Goal: Communication & Community: Connect with others

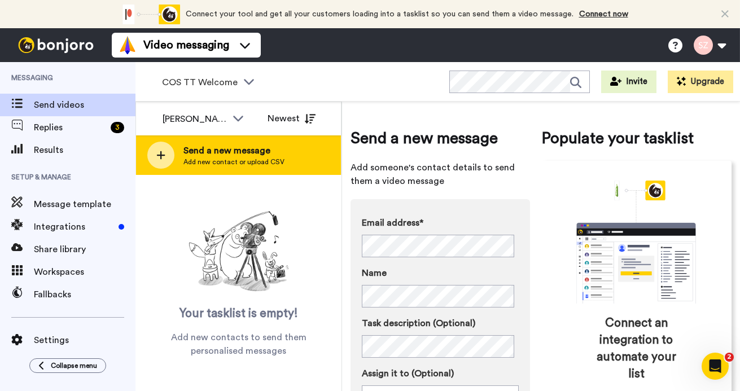
click at [252, 161] on span "Add new contact or upload CSV" at bounding box center [233, 161] width 101 height 9
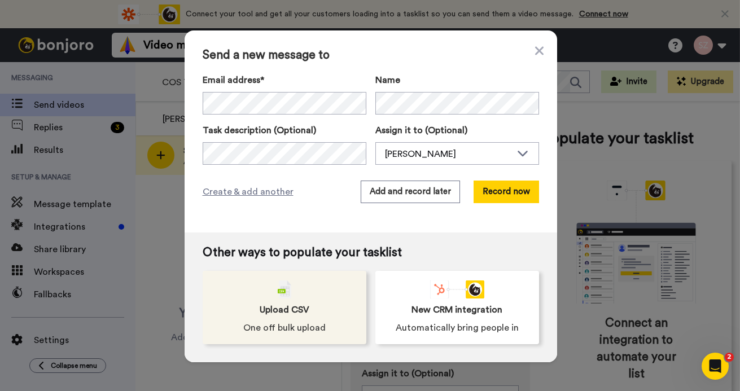
click at [269, 291] on div "Upload CSV One off bulk upload" at bounding box center [285, 307] width 164 height 73
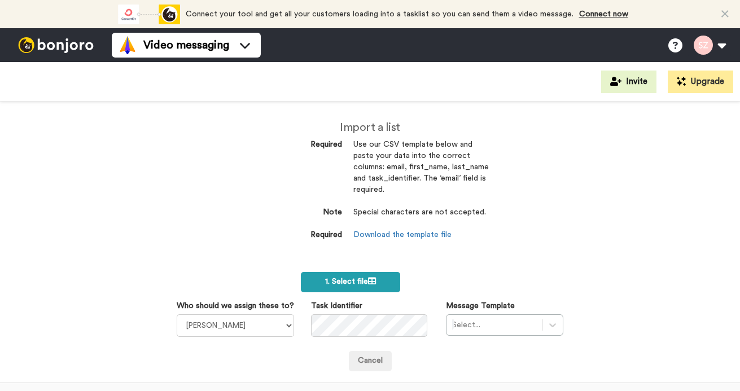
click at [330, 274] on label "1. Select file" at bounding box center [350, 282] width 99 height 20
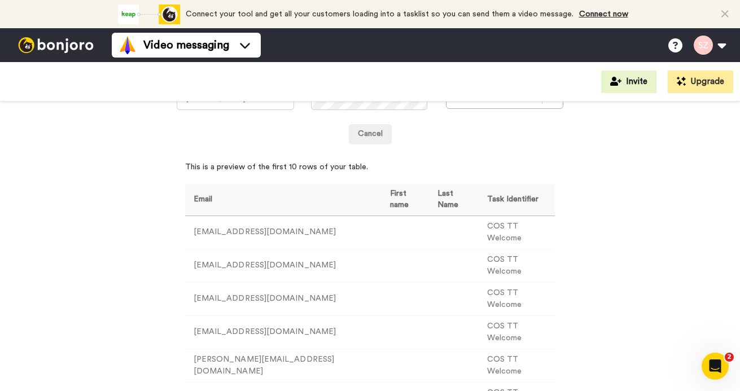
scroll to position [229, 0]
drag, startPoint x: 463, startPoint y: 228, endPoint x: 529, endPoint y: 229, distance: 66.6
click at [529, 229] on td "COS TT Welcome" at bounding box center [517, 230] width 76 height 33
drag, startPoint x: 529, startPoint y: 229, endPoint x: 520, endPoint y: 229, distance: 9.6
copy td "COS TT Welcome"
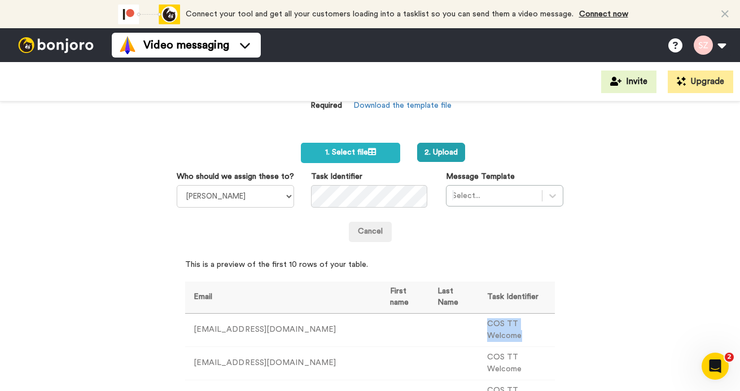
scroll to position [109, 0]
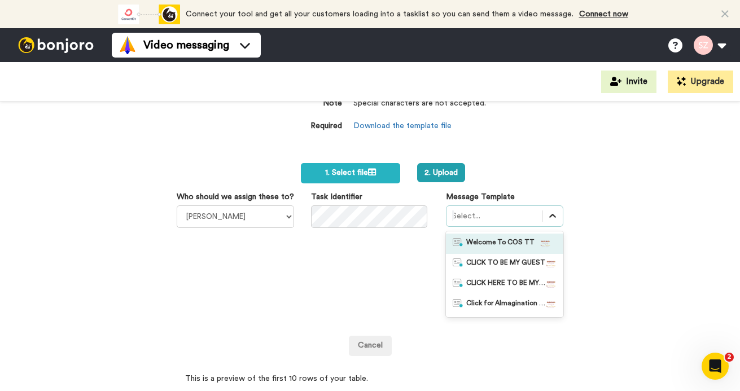
click at [547, 213] on icon at bounding box center [552, 216] width 11 height 11
click at [514, 243] on span "Welcome To COS TT" at bounding box center [500, 243] width 68 height 11
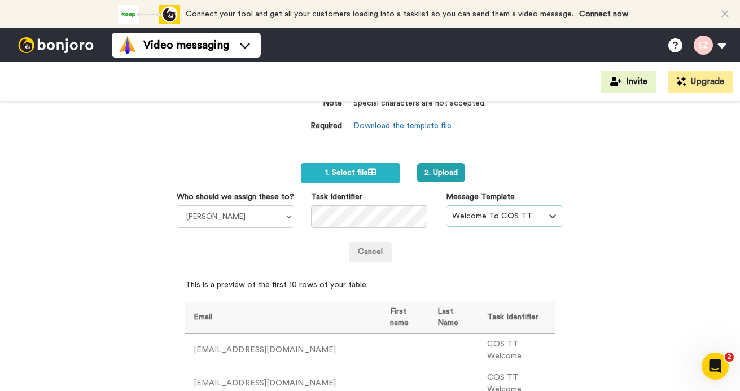
click at [650, 198] on div "Import a list Required Use our CSV template below and paste your data into the …" at bounding box center [370, 247] width 740 height 290
click at [436, 173] on button "2. Upload" at bounding box center [441, 172] width 48 height 19
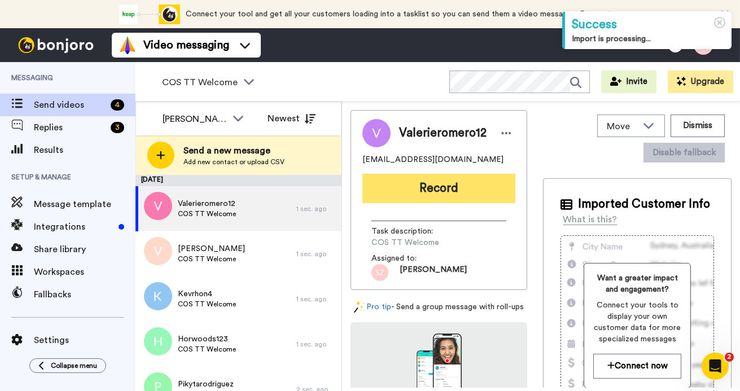
click at [410, 192] on button "Record" at bounding box center [438, 188] width 153 height 29
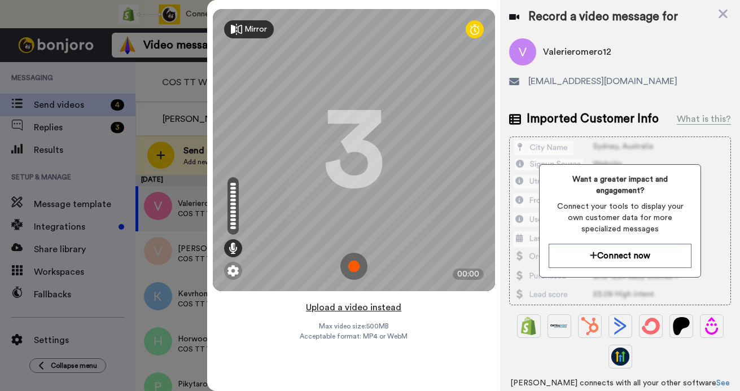
click at [374, 309] on button "Upload a video instead" at bounding box center [354, 307] width 102 height 15
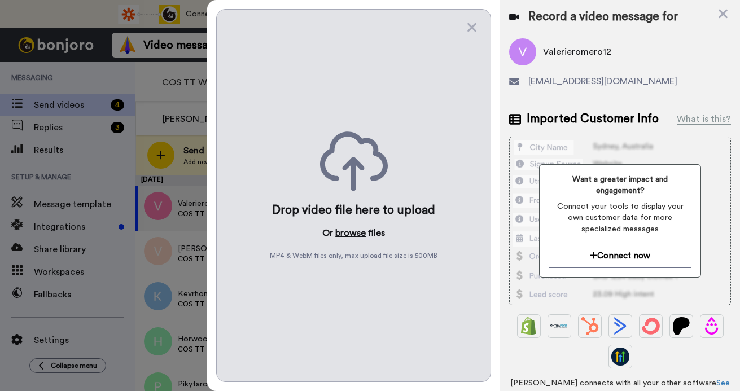
click at [353, 231] on button "browse" at bounding box center [350, 233] width 30 height 14
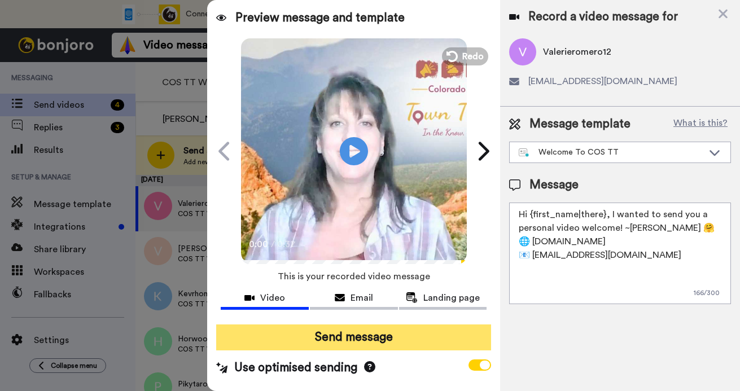
click at [346, 343] on button "Send message" at bounding box center [353, 338] width 275 height 26
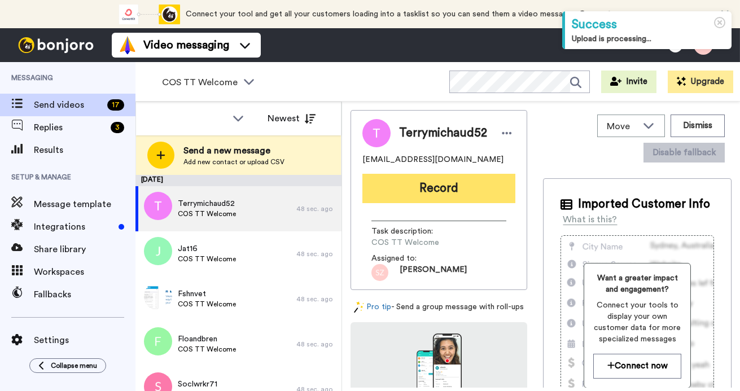
click at [417, 194] on button "Record" at bounding box center [438, 188] width 153 height 29
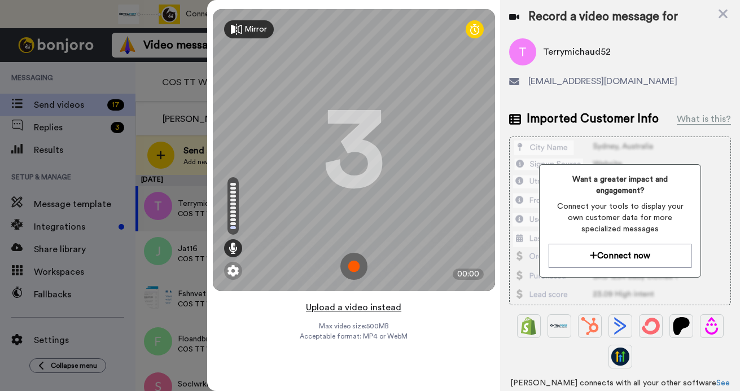
click at [364, 308] on button "Upload a video instead" at bounding box center [354, 307] width 102 height 15
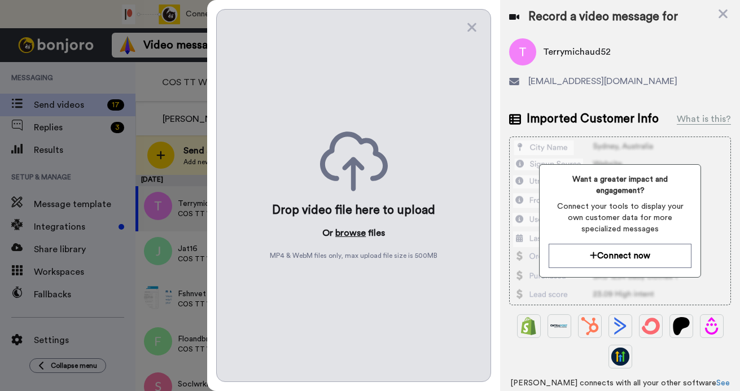
click at [349, 231] on button "browse" at bounding box center [350, 233] width 30 height 14
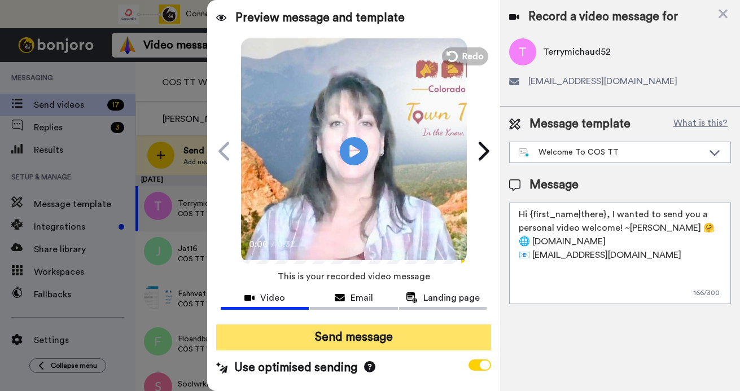
click at [344, 332] on button "Send message" at bounding box center [353, 338] width 275 height 26
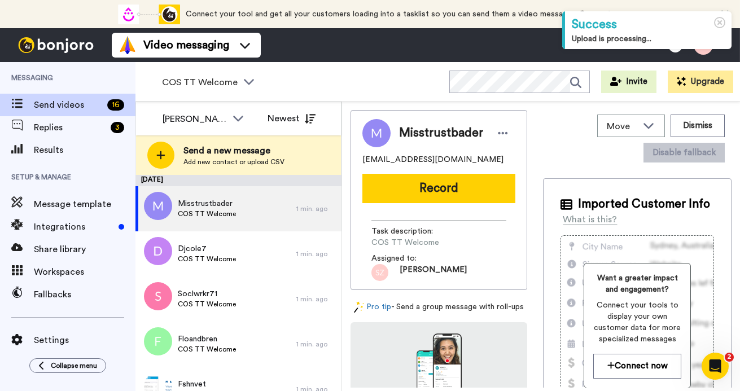
click at [437, 194] on button "Record" at bounding box center [438, 188] width 153 height 29
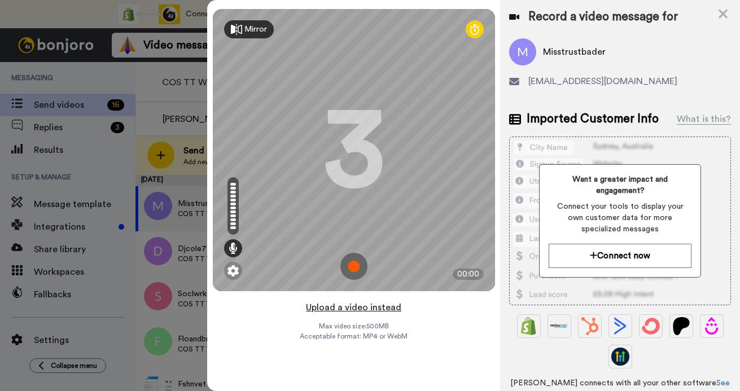
click at [343, 308] on button "Upload a video instead" at bounding box center [354, 307] width 102 height 15
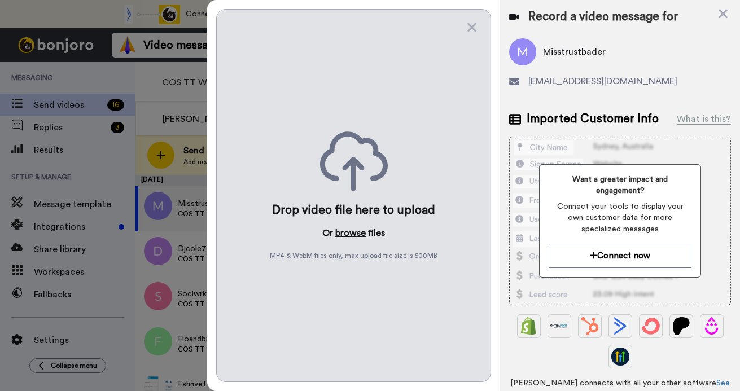
click at [352, 234] on button "browse" at bounding box center [350, 233] width 30 height 14
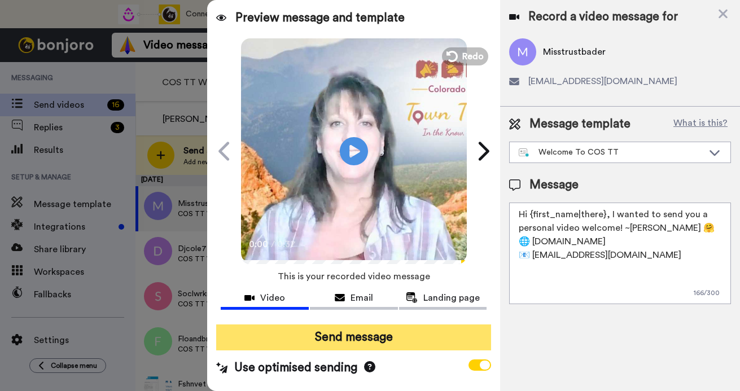
click at [337, 343] on button "Send message" at bounding box center [353, 338] width 275 height 26
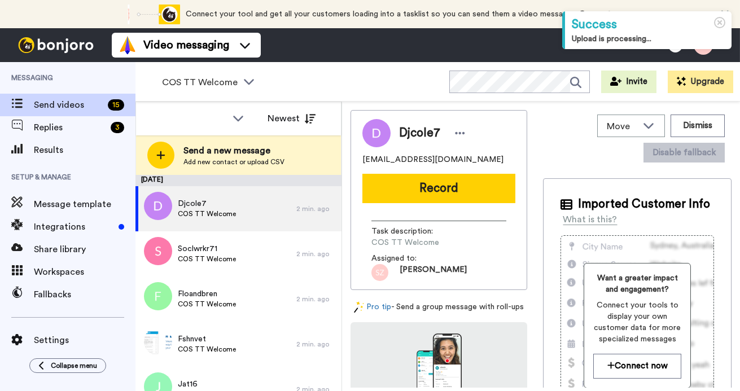
click at [446, 192] on button "Record" at bounding box center [438, 188] width 153 height 29
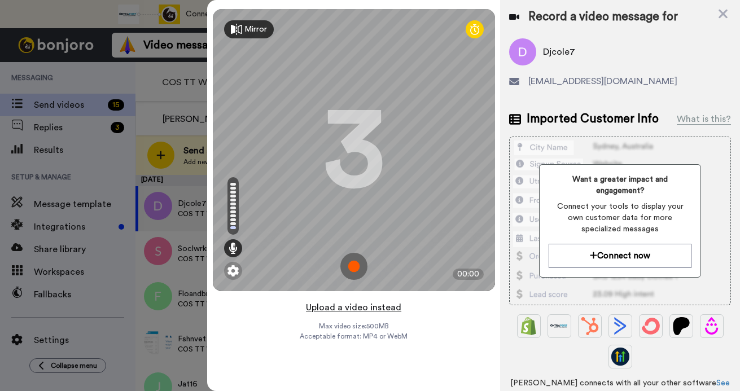
click at [384, 308] on button "Upload a video instead" at bounding box center [354, 307] width 102 height 15
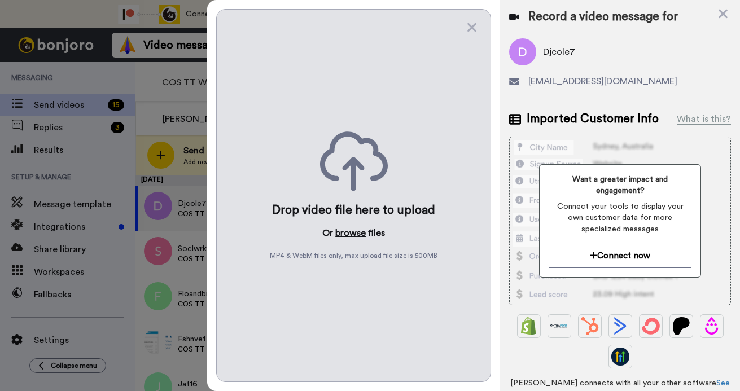
click at [359, 231] on button "browse" at bounding box center [350, 233] width 30 height 14
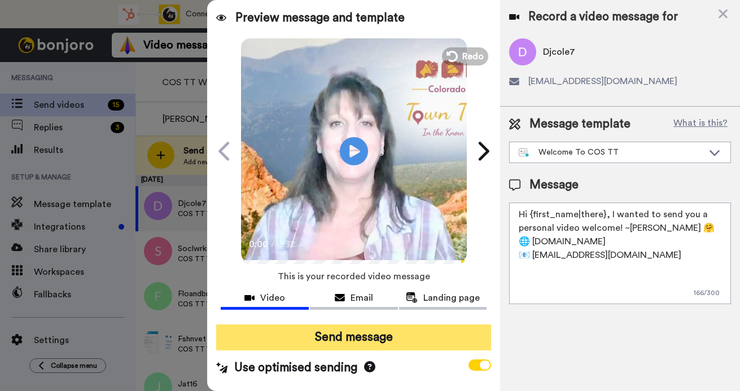
click at [362, 339] on button "Send message" at bounding box center [353, 338] width 275 height 26
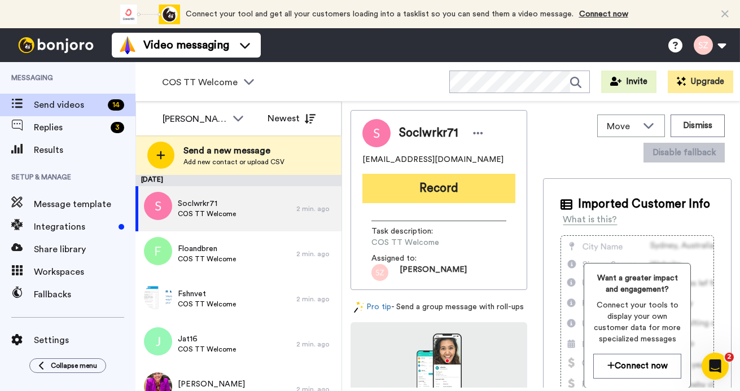
click at [462, 190] on button "Record" at bounding box center [438, 188] width 153 height 29
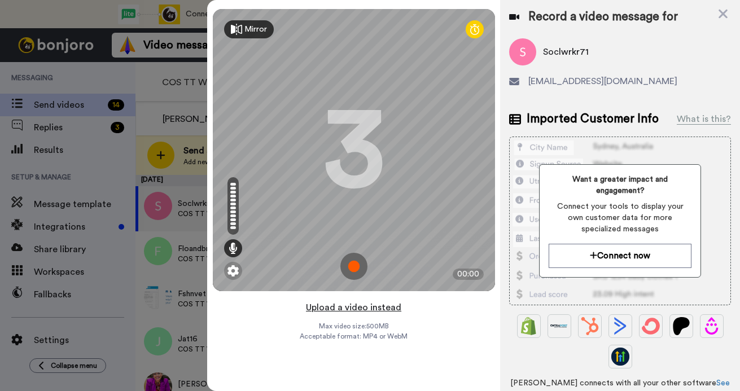
click at [392, 309] on button "Upload a video instead" at bounding box center [354, 307] width 102 height 15
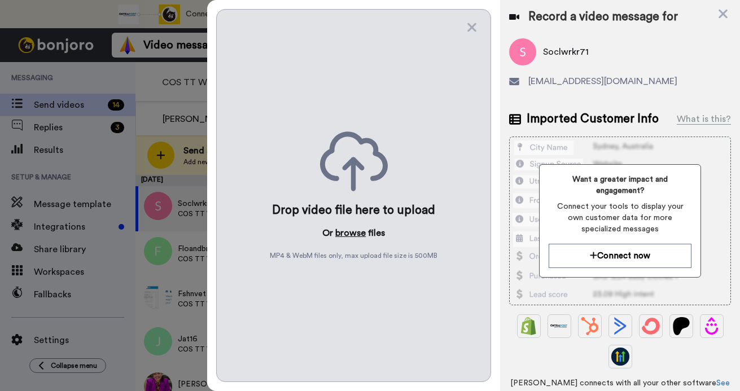
click at [356, 231] on button "browse" at bounding box center [350, 233] width 30 height 14
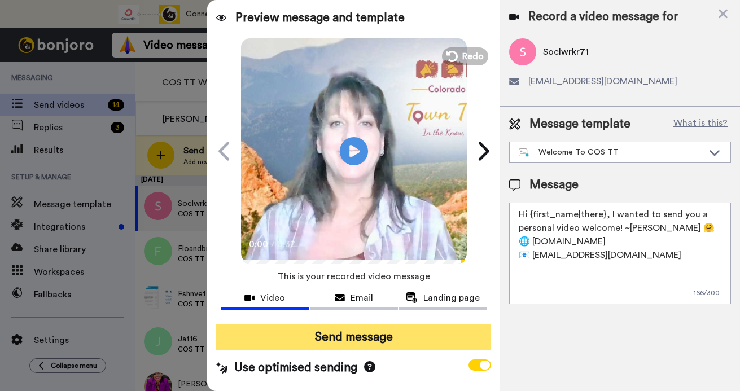
click at [354, 341] on button "Send message" at bounding box center [353, 338] width 275 height 26
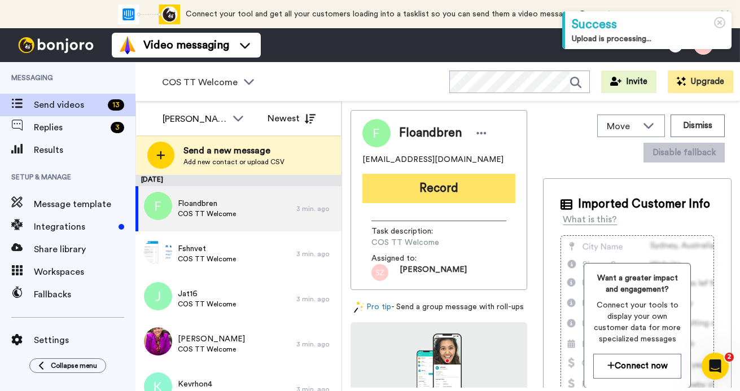
click at [435, 183] on button "Record" at bounding box center [438, 188] width 153 height 29
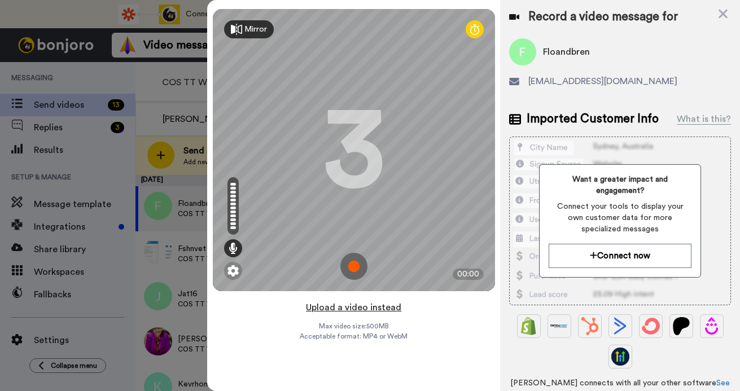
click at [390, 308] on button "Upload a video instead" at bounding box center [354, 307] width 102 height 15
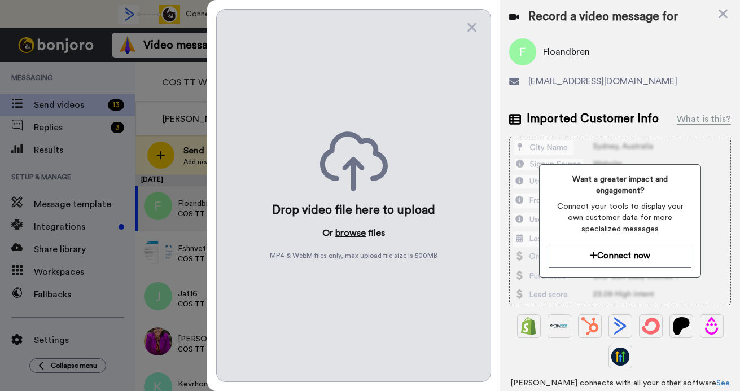
click at [358, 230] on button "browse" at bounding box center [350, 233] width 30 height 14
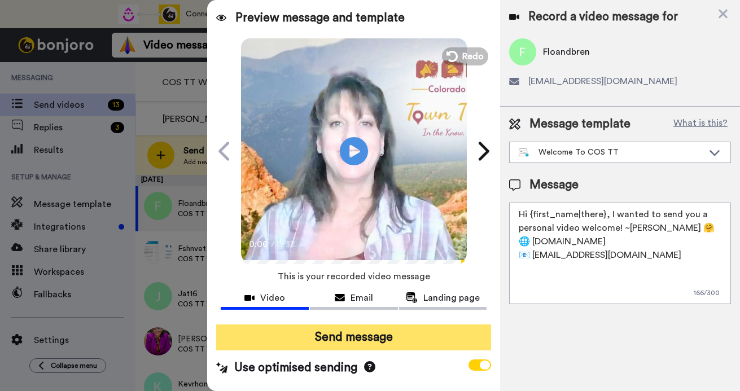
click at [347, 334] on button "Send message" at bounding box center [353, 338] width 275 height 26
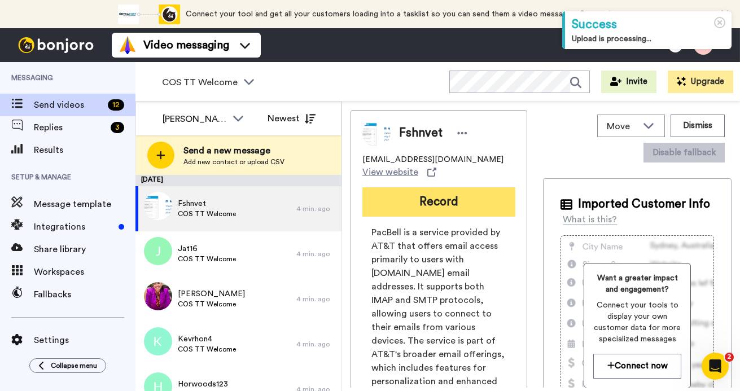
click at [431, 197] on button "Record" at bounding box center [438, 201] width 153 height 29
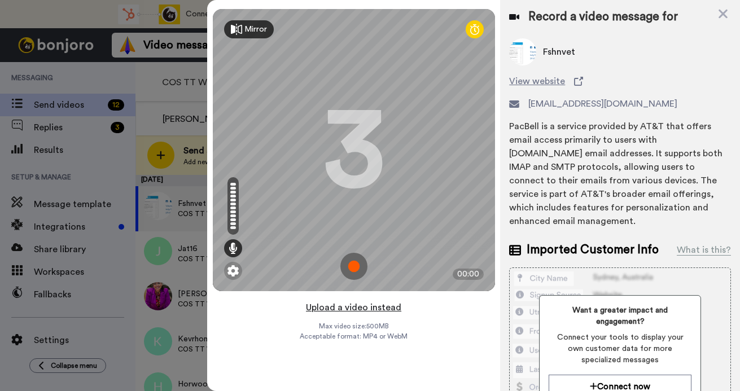
click at [365, 308] on button "Upload a video instead" at bounding box center [354, 307] width 102 height 15
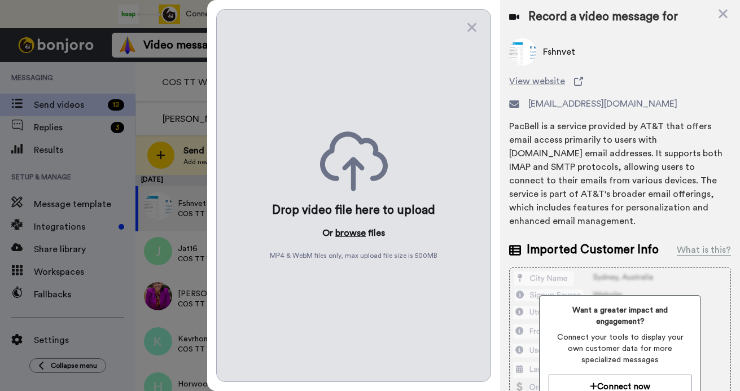
click at [357, 238] on button "browse" at bounding box center [350, 233] width 30 height 14
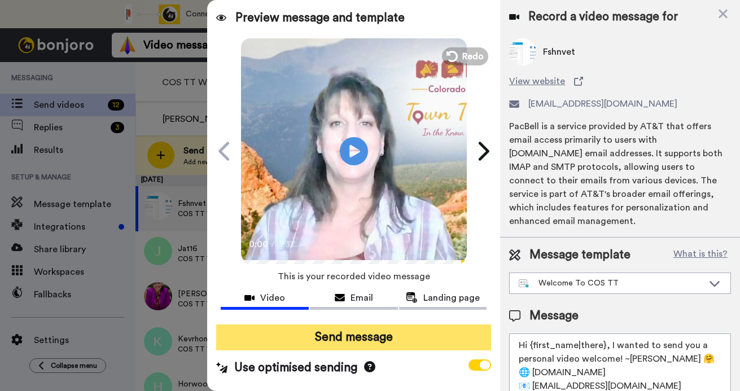
click at [347, 333] on button "Send message" at bounding box center [353, 338] width 275 height 26
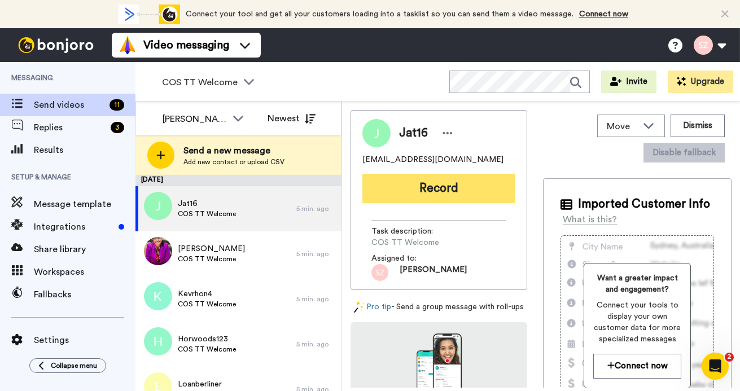
click at [427, 194] on button "Record" at bounding box center [438, 188] width 153 height 29
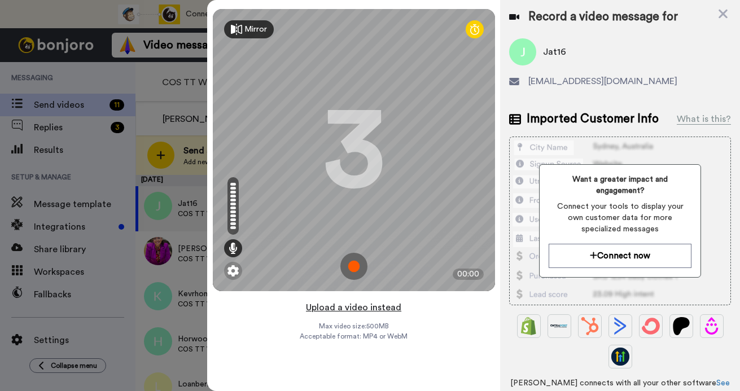
click at [365, 309] on button "Upload a video instead" at bounding box center [354, 307] width 102 height 15
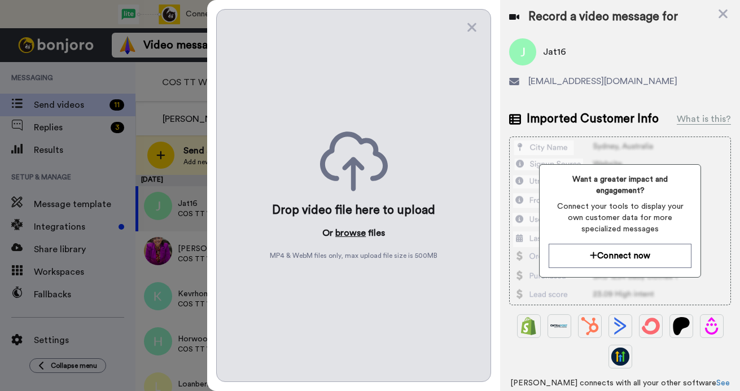
click at [357, 233] on button "browse" at bounding box center [350, 233] width 30 height 14
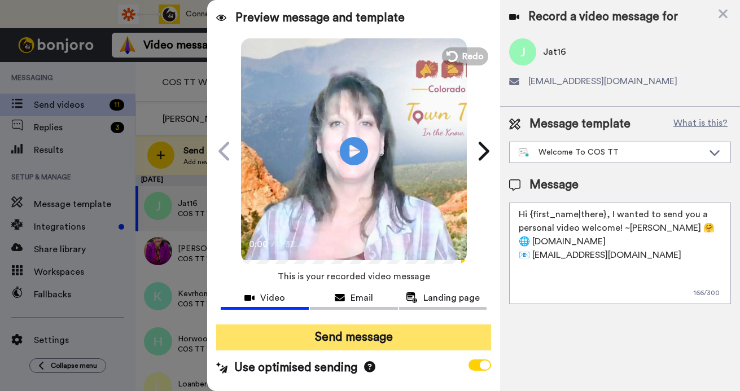
click at [328, 340] on button "Send message" at bounding box center [353, 338] width 275 height 26
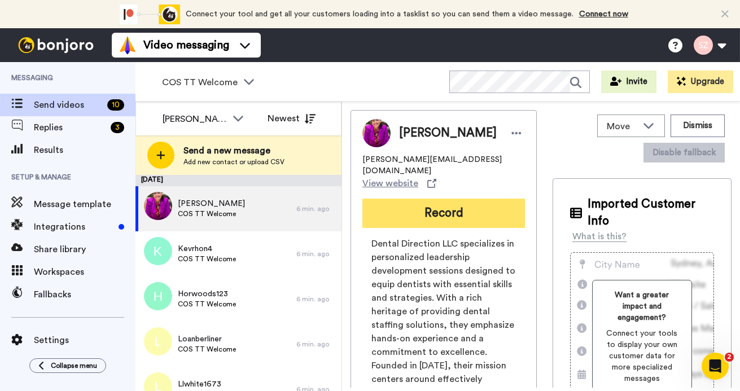
click at [439, 204] on button "Record" at bounding box center [443, 213] width 163 height 29
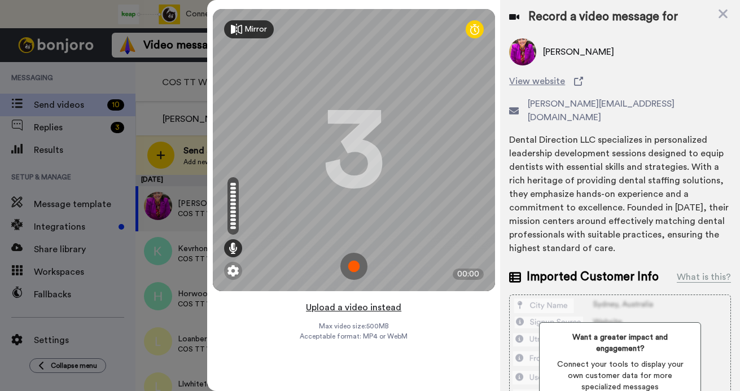
click at [372, 309] on button "Upload a video instead" at bounding box center [354, 307] width 102 height 15
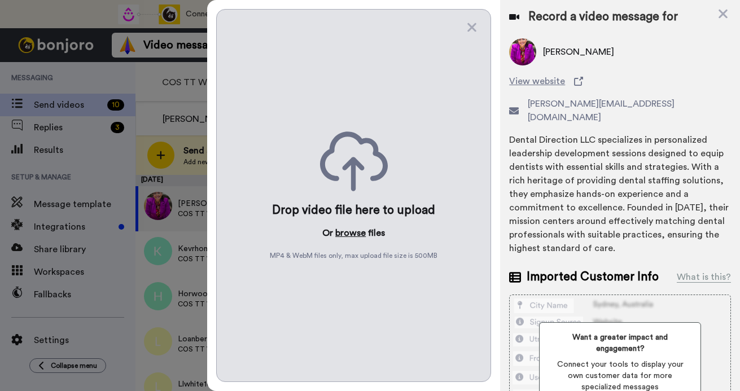
click at [351, 230] on button "browse" at bounding box center [350, 233] width 30 height 14
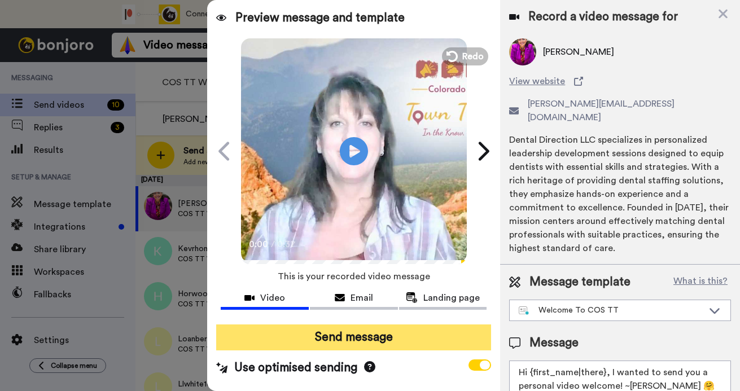
click at [374, 336] on button "Send message" at bounding box center [353, 338] width 275 height 26
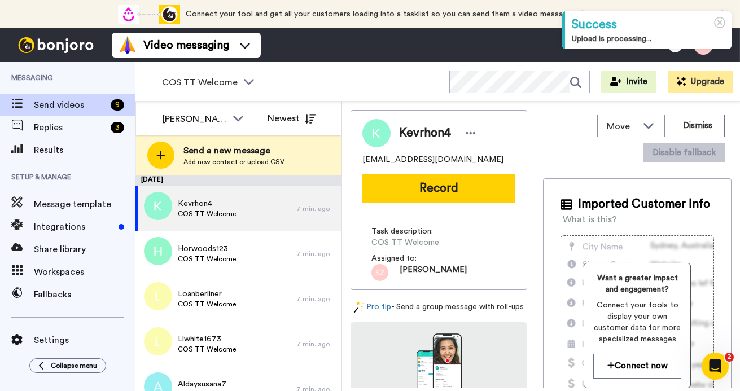
click at [440, 192] on button "Record" at bounding box center [438, 188] width 153 height 29
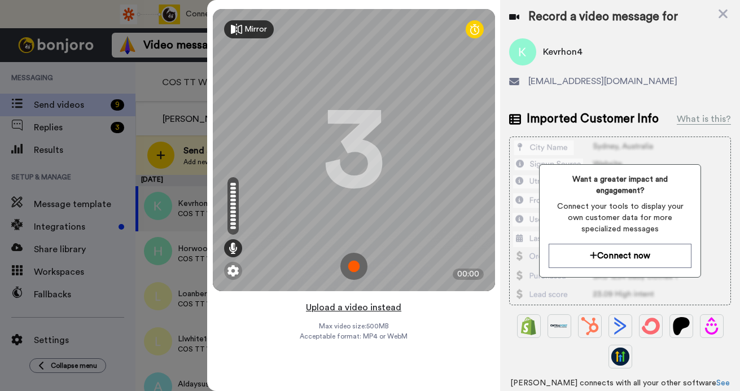
click at [359, 309] on button "Upload a video instead" at bounding box center [354, 307] width 102 height 15
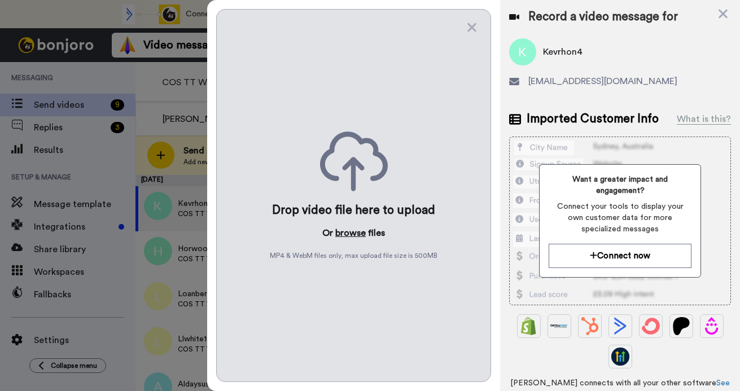
click at [356, 230] on button "browse" at bounding box center [350, 233] width 30 height 14
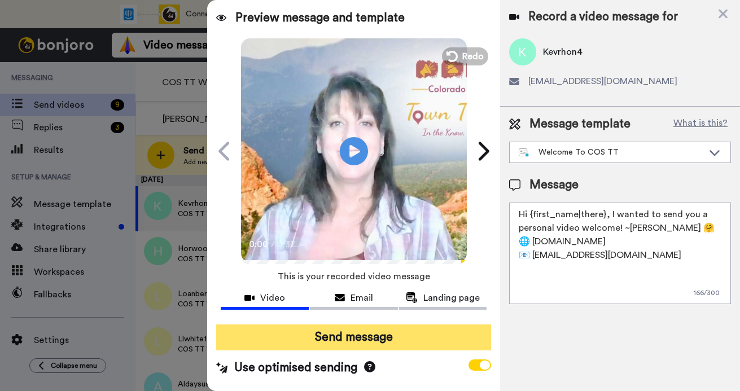
click at [338, 335] on button "Send message" at bounding box center [353, 338] width 275 height 26
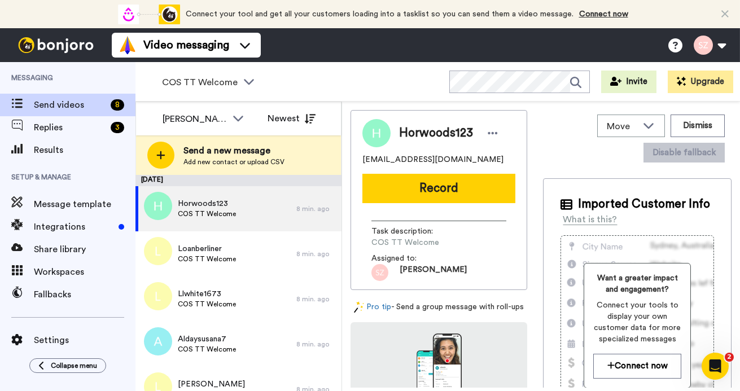
click at [439, 178] on button "Record" at bounding box center [438, 188] width 153 height 29
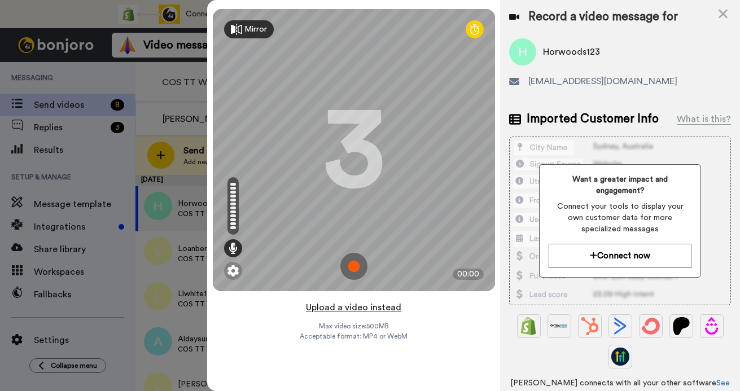
click button "Upload a video instead"
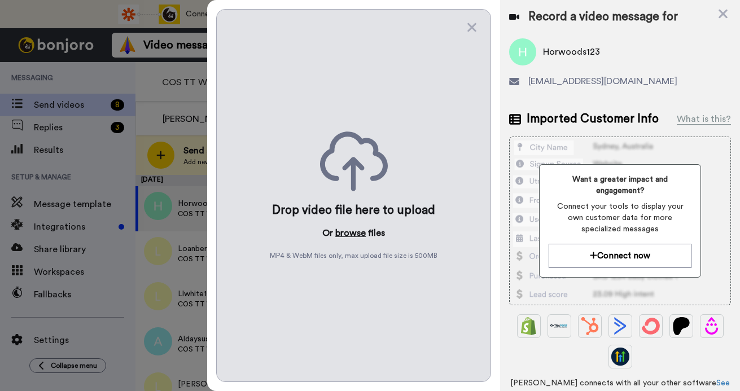
click button "browse"
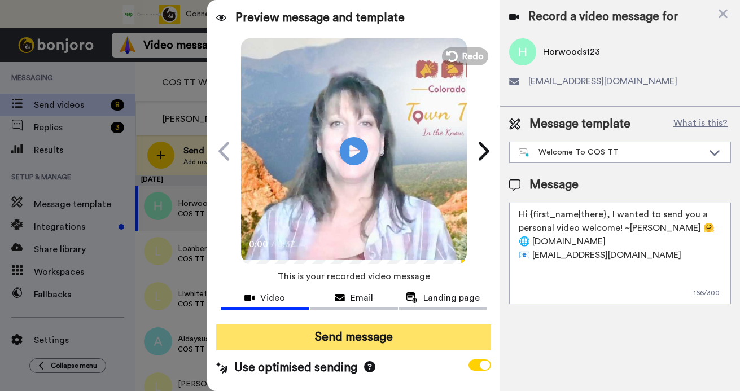
click button "Send message"
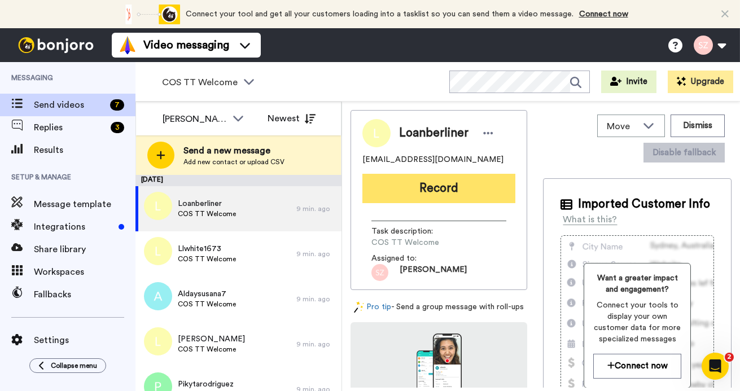
click at [436, 194] on button "Record" at bounding box center [438, 188] width 153 height 29
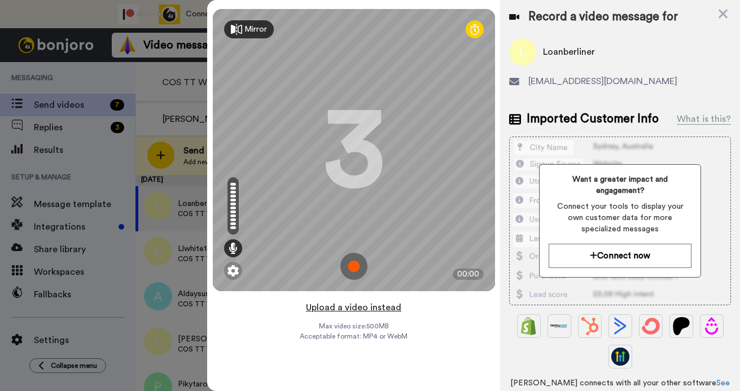
click at [374, 307] on button "Upload a video instead" at bounding box center [354, 307] width 102 height 15
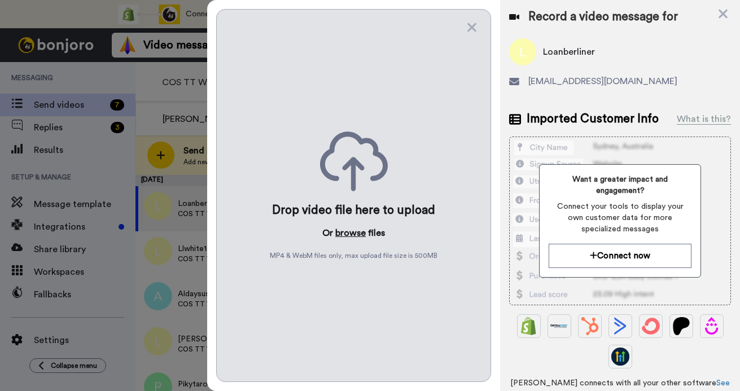
click at [349, 233] on button "browse" at bounding box center [350, 233] width 30 height 14
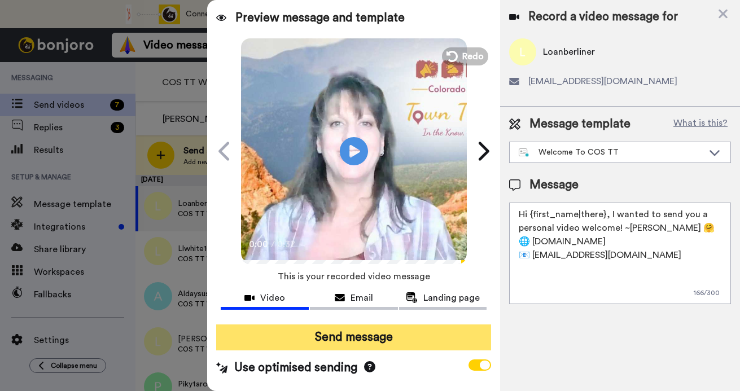
click at [336, 343] on button "Send message" at bounding box center [353, 338] width 275 height 26
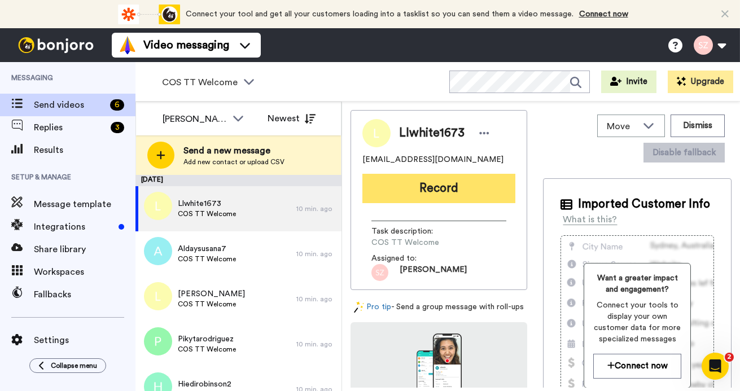
click at [429, 189] on button "Record" at bounding box center [438, 188] width 153 height 29
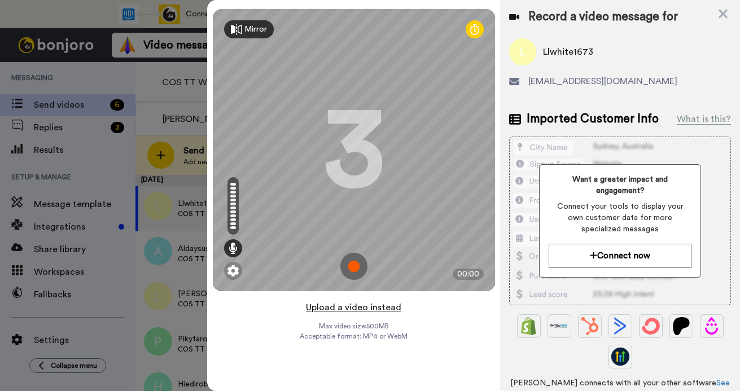
click at [372, 310] on button "Upload a video instead" at bounding box center [354, 307] width 102 height 15
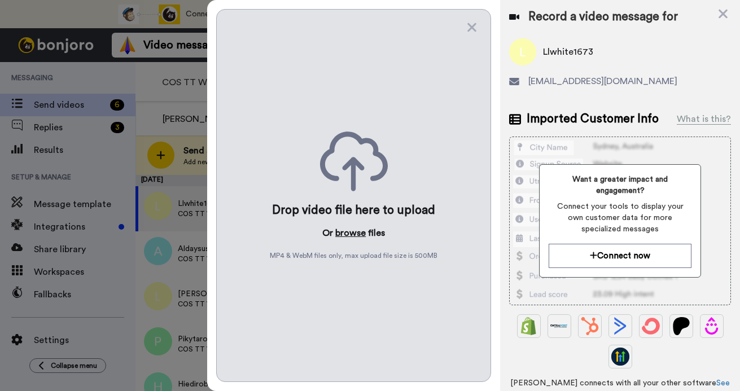
click at [348, 231] on button "browse" at bounding box center [350, 233] width 30 height 14
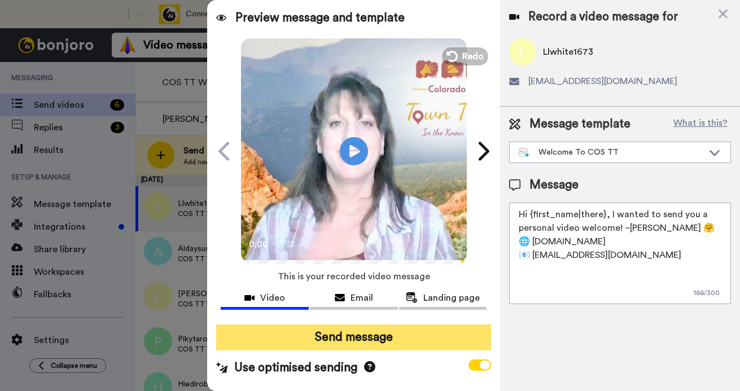
click at [359, 339] on button "Send message" at bounding box center [353, 338] width 275 height 26
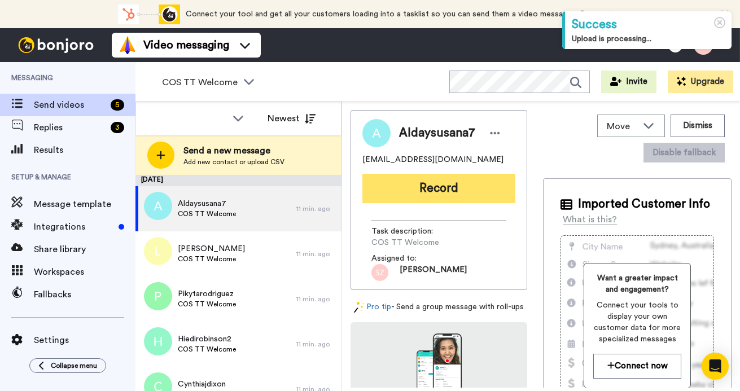
click at [452, 190] on button "Record" at bounding box center [438, 188] width 153 height 29
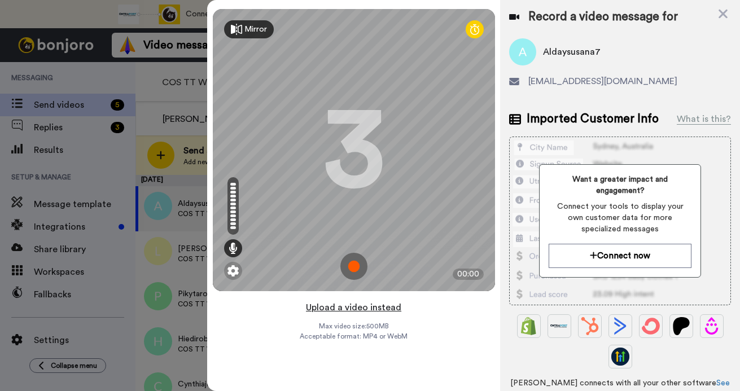
click at [345, 308] on button "Upload a video instead" at bounding box center [354, 307] width 102 height 15
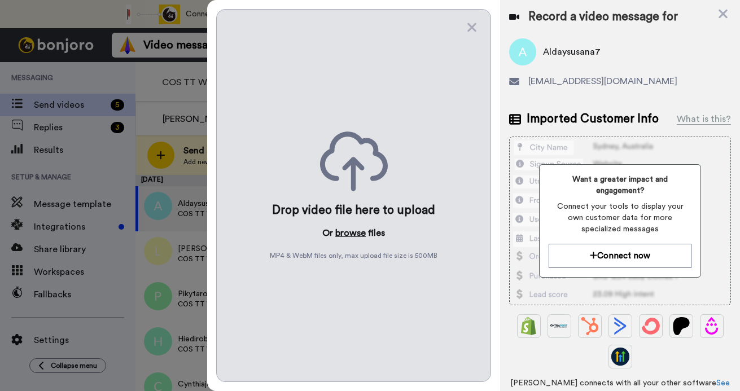
click at [353, 232] on button "browse" at bounding box center [350, 233] width 30 height 14
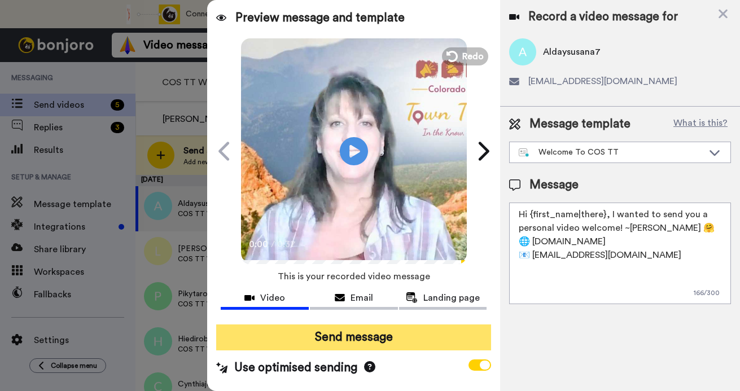
click at [331, 331] on button "Send message" at bounding box center [353, 338] width 275 height 26
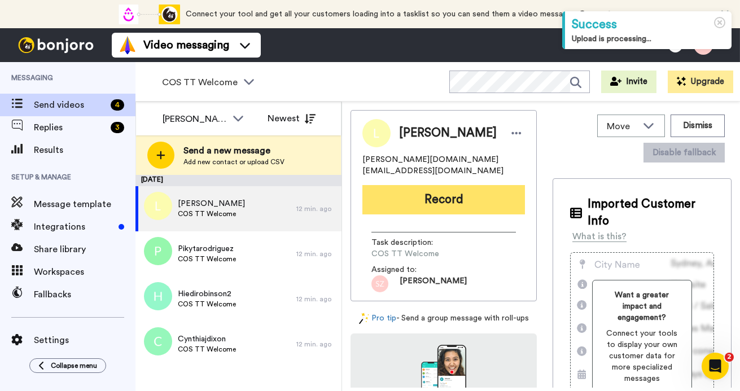
click at [432, 200] on button "Record" at bounding box center [443, 199] width 163 height 29
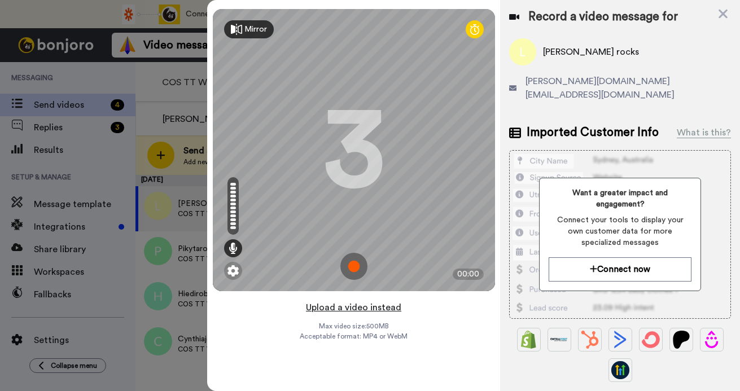
click at [379, 309] on button "Upload a video instead" at bounding box center [354, 307] width 102 height 15
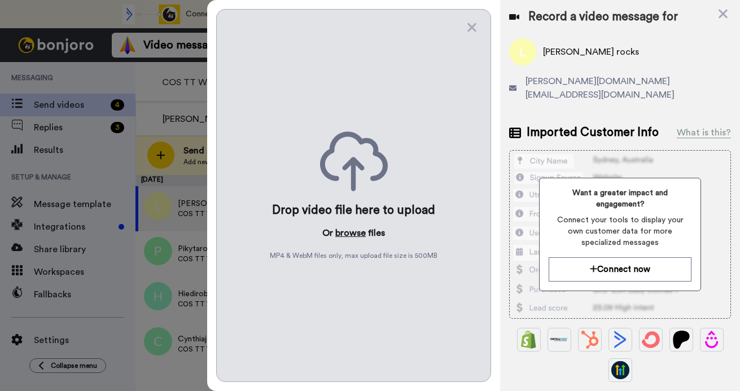
click at [354, 233] on button "browse" at bounding box center [350, 233] width 30 height 14
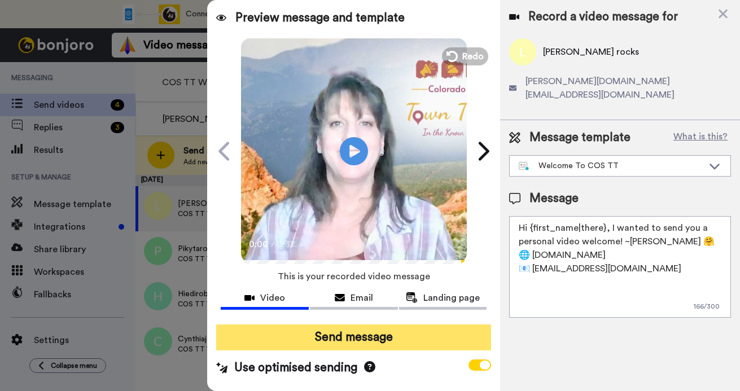
click at [337, 334] on button "Send message" at bounding box center [353, 338] width 275 height 26
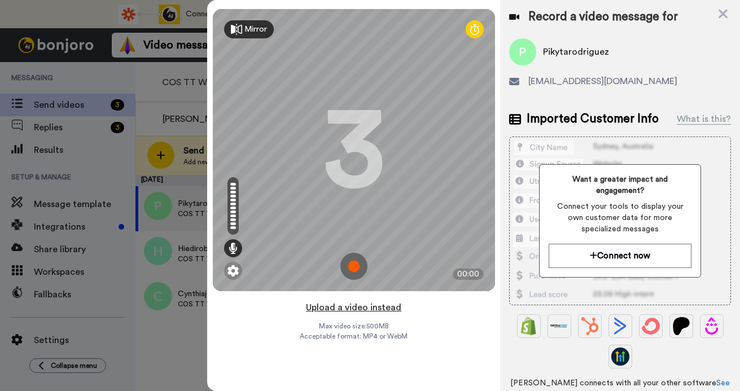
click at [363, 308] on button "Upload a video instead" at bounding box center [354, 307] width 102 height 15
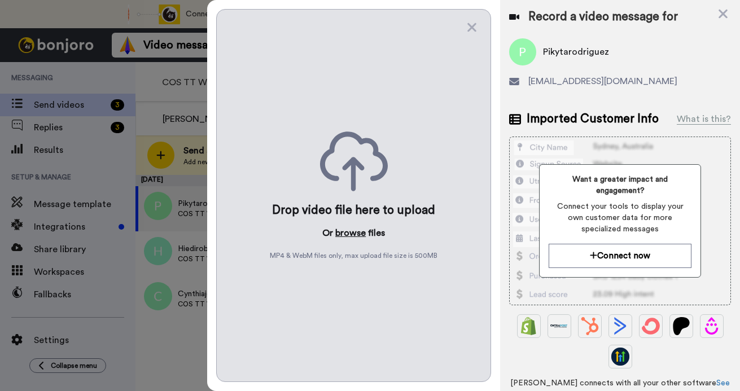
click at [348, 233] on button "browse" at bounding box center [350, 233] width 30 height 14
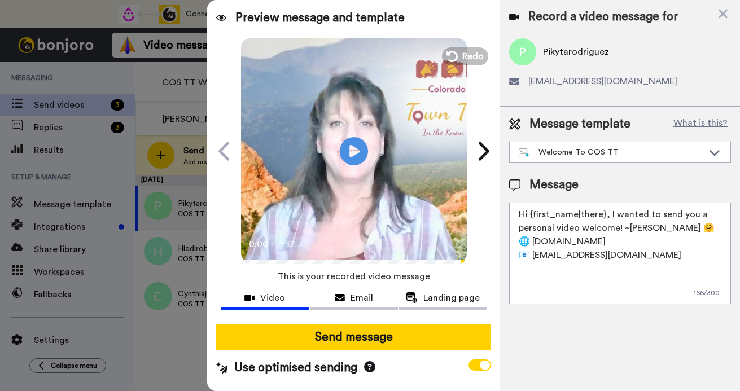
drag, startPoint x: 349, startPoint y: 337, endPoint x: 305, endPoint y: 318, distance: 48.0
click at [349, 337] on button "Send message" at bounding box center [353, 338] width 275 height 26
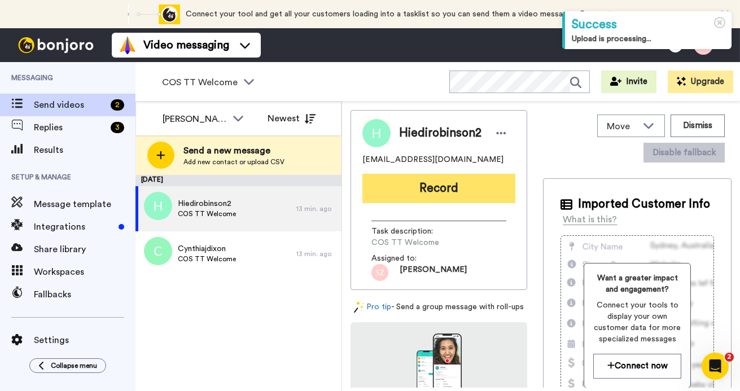
click at [425, 194] on button "Record" at bounding box center [438, 188] width 153 height 29
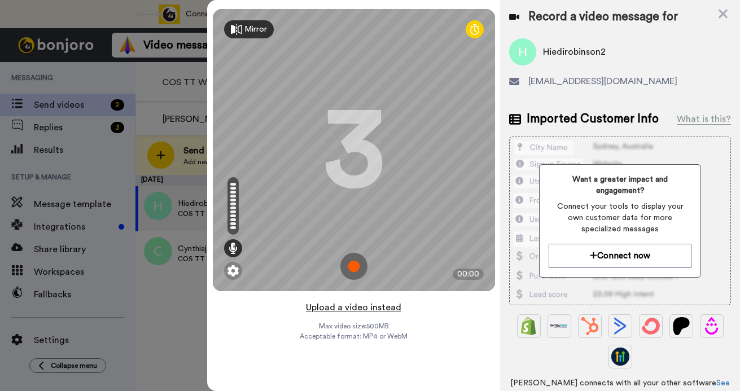
click at [360, 308] on button "Upload a video instead" at bounding box center [354, 307] width 102 height 15
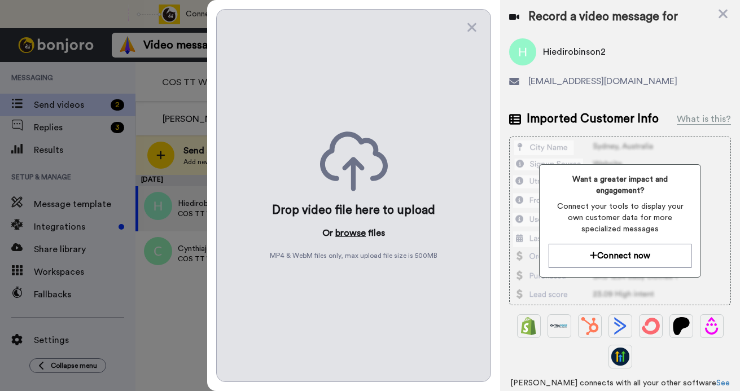
click at [343, 239] on button "browse" at bounding box center [350, 233] width 30 height 14
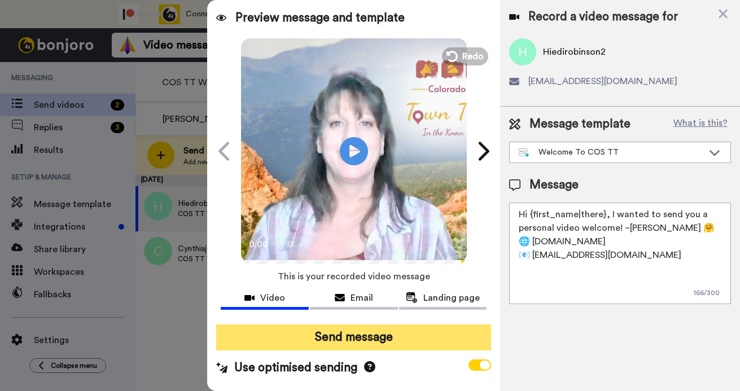
drag, startPoint x: 349, startPoint y: 336, endPoint x: 352, endPoint y: 331, distance: 5.8
click at [349, 335] on button "Send message" at bounding box center [353, 338] width 275 height 26
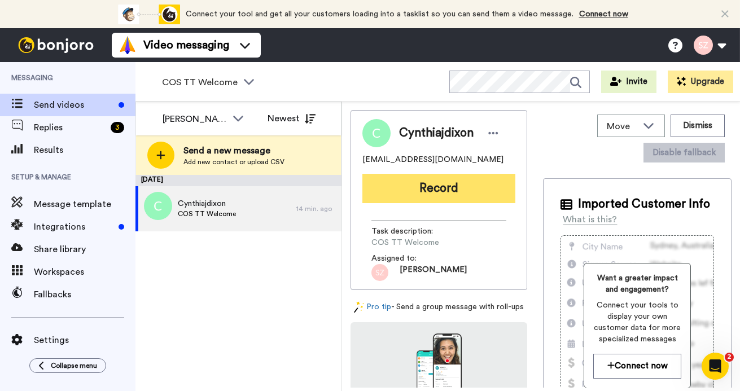
click at [428, 195] on button "Record" at bounding box center [438, 188] width 153 height 29
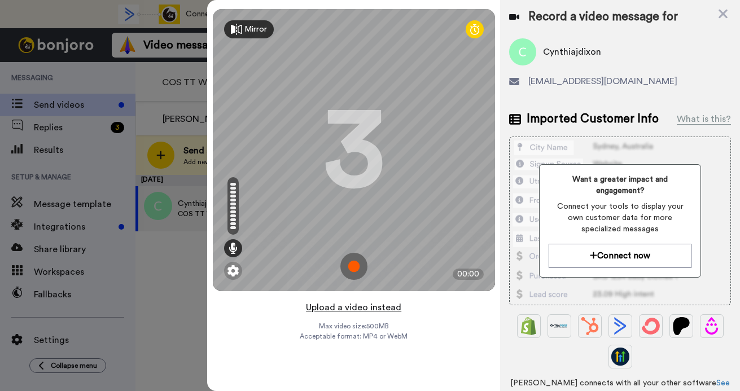
click at [370, 309] on button "Upload a video instead" at bounding box center [354, 307] width 102 height 15
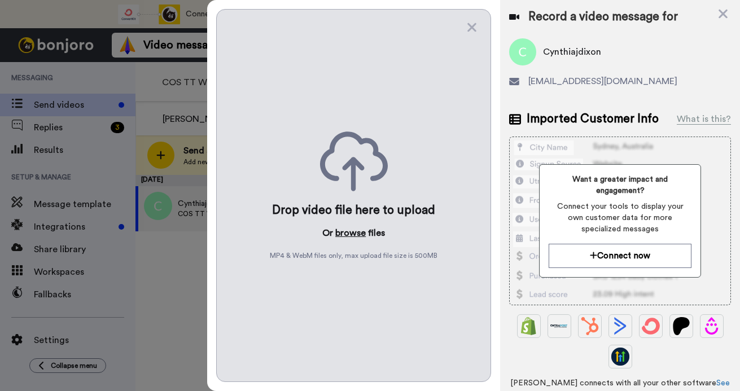
click at [351, 230] on button "browse" at bounding box center [350, 233] width 30 height 14
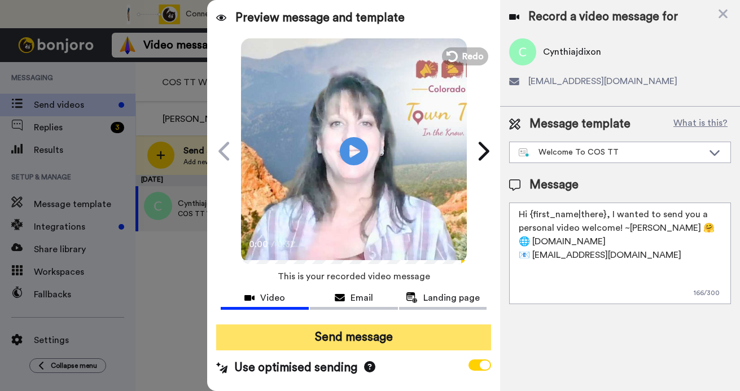
click at [378, 332] on button "Send message" at bounding box center [353, 338] width 275 height 26
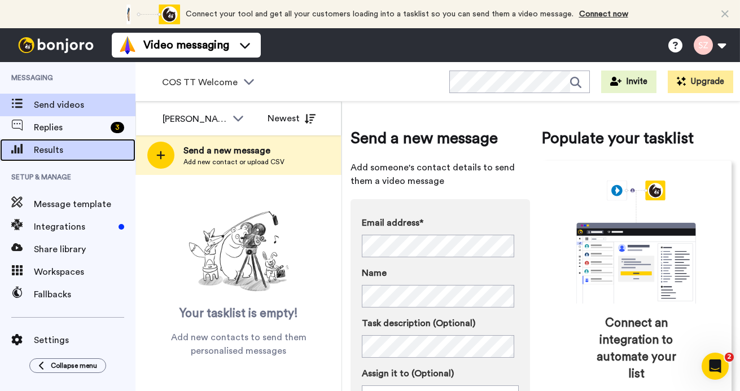
click at [72, 150] on span "Results" at bounding box center [85, 150] width 102 height 14
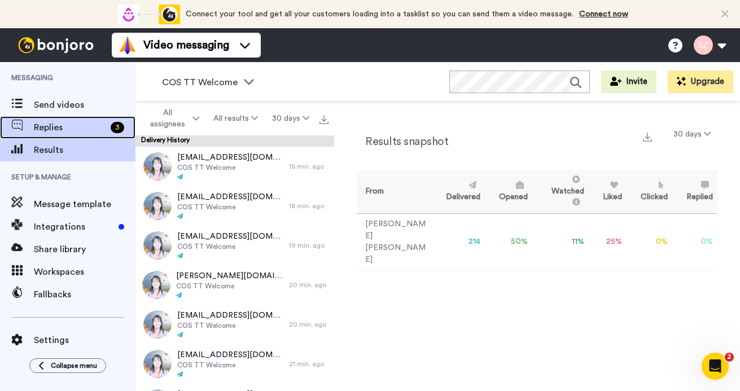
click at [95, 126] on span "Replies" at bounding box center [70, 128] width 72 height 14
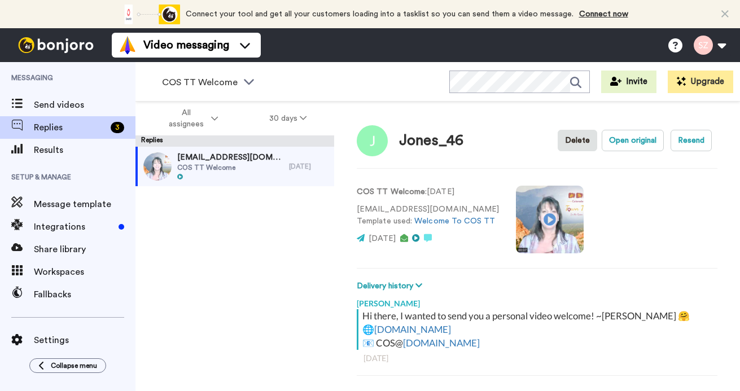
scroll to position [40, 0]
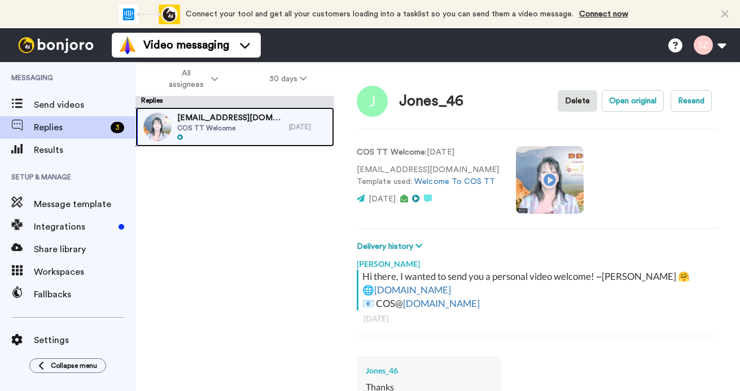
click at [214, 133] on div "[EMAIL_ADDRESS][DOMAIN_NAME] COS TT Welcome" at bounding box center [230, 126] width 106 height 29
type textarea "x"
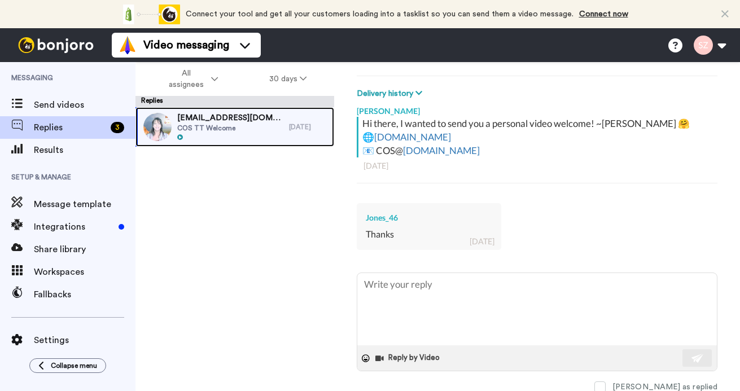
scroll to position [146, 0]
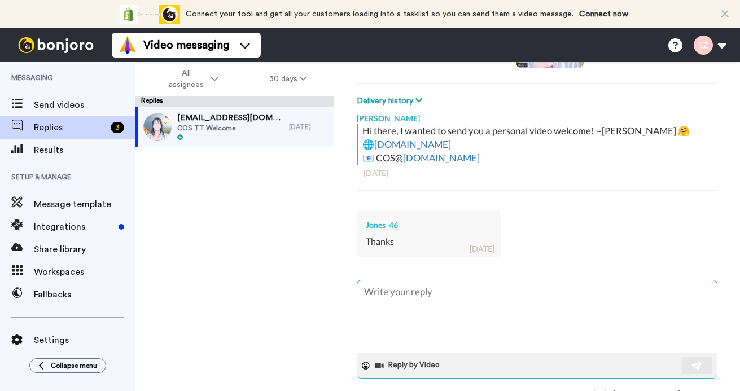
click at [636, 305] on textarea at bounding box center [537, 316] width 360 height 72
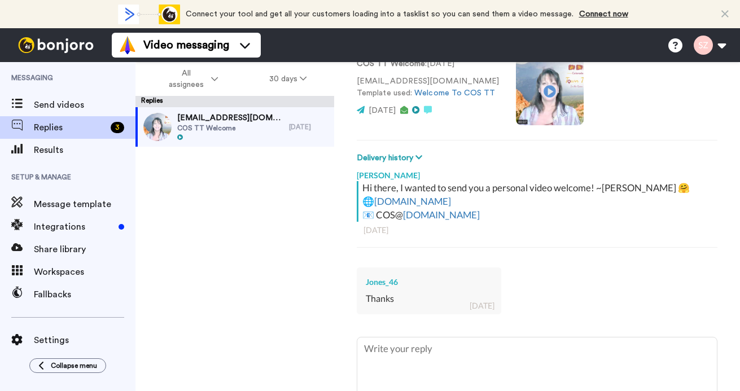
scroll to position [0, 0]
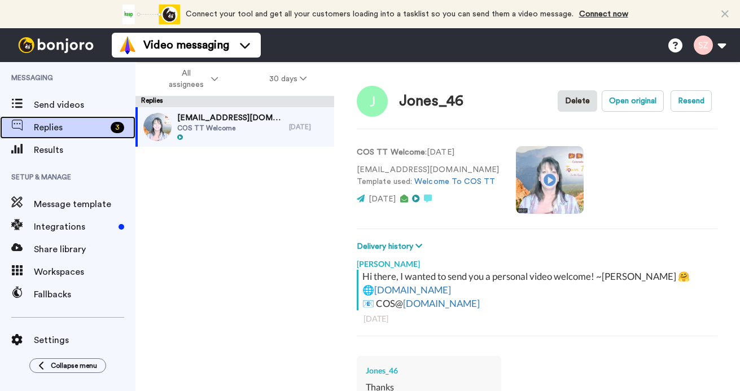
click at [63, 124] on span "Replies" at bounding box center [70, 128] width 72 height 14
